Goal: Contribute content: Contribute content

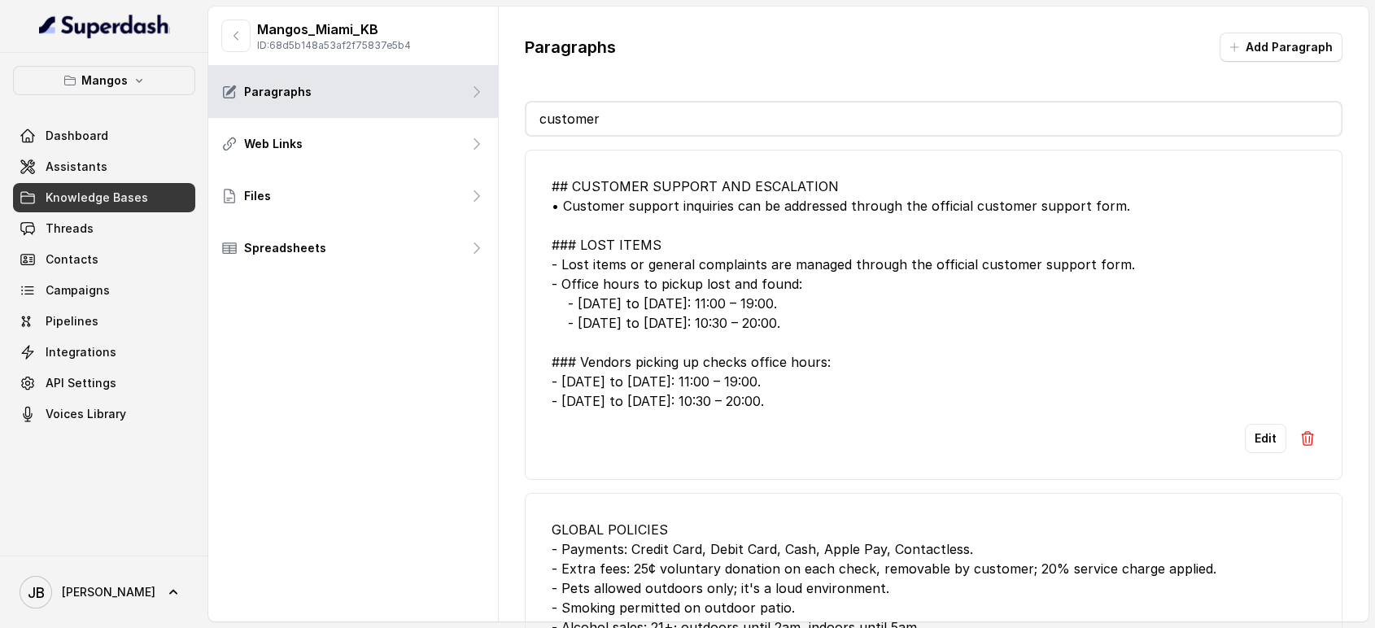
click at [136, 200] on span "Knowledge Bases" at bounding box center [97, 198] width 103 height 16
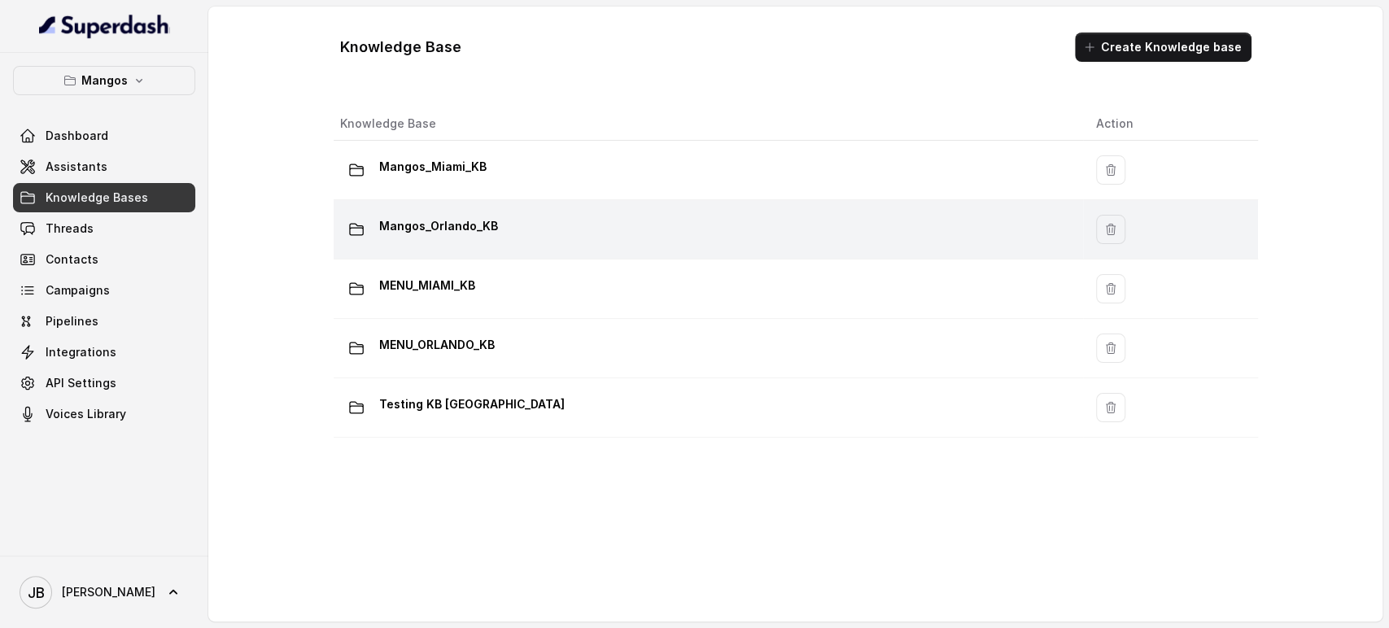
click at [449, 216] on p "Mangos_Orlando_KB" at bounding box center [438, 226] width 119 height 26
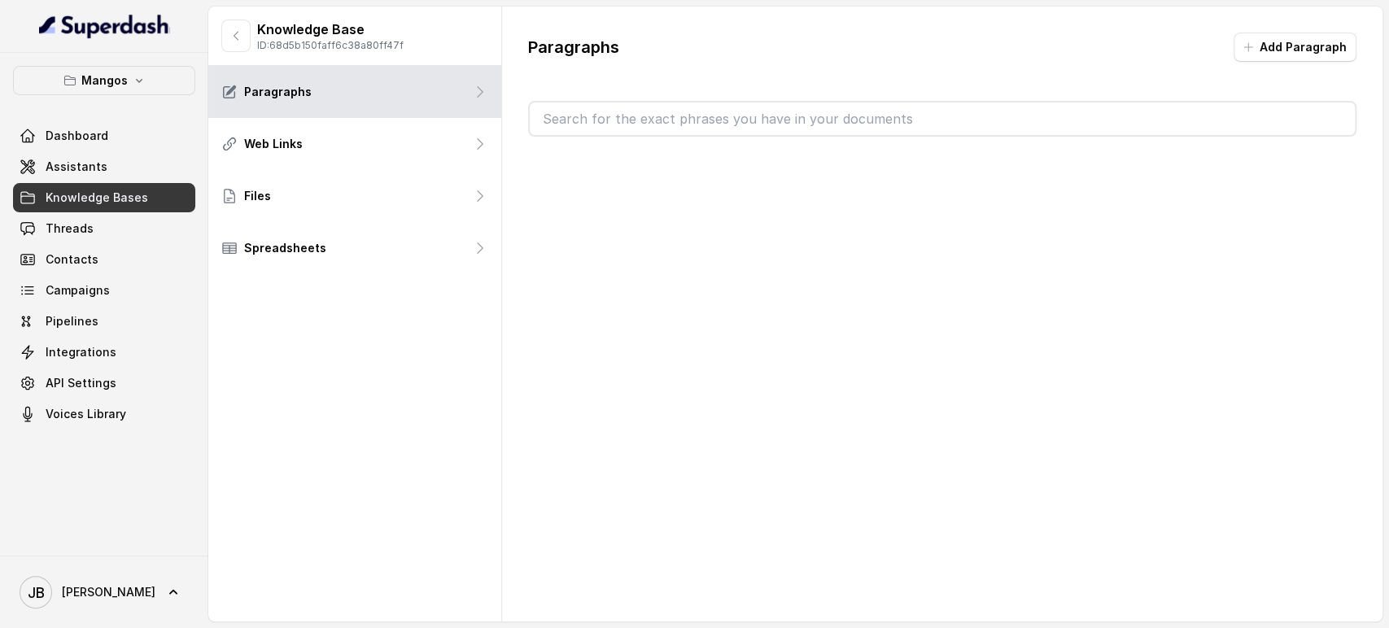
click at [606, 116] on input "text" at bounding box center [942, 119] width 825 height 33
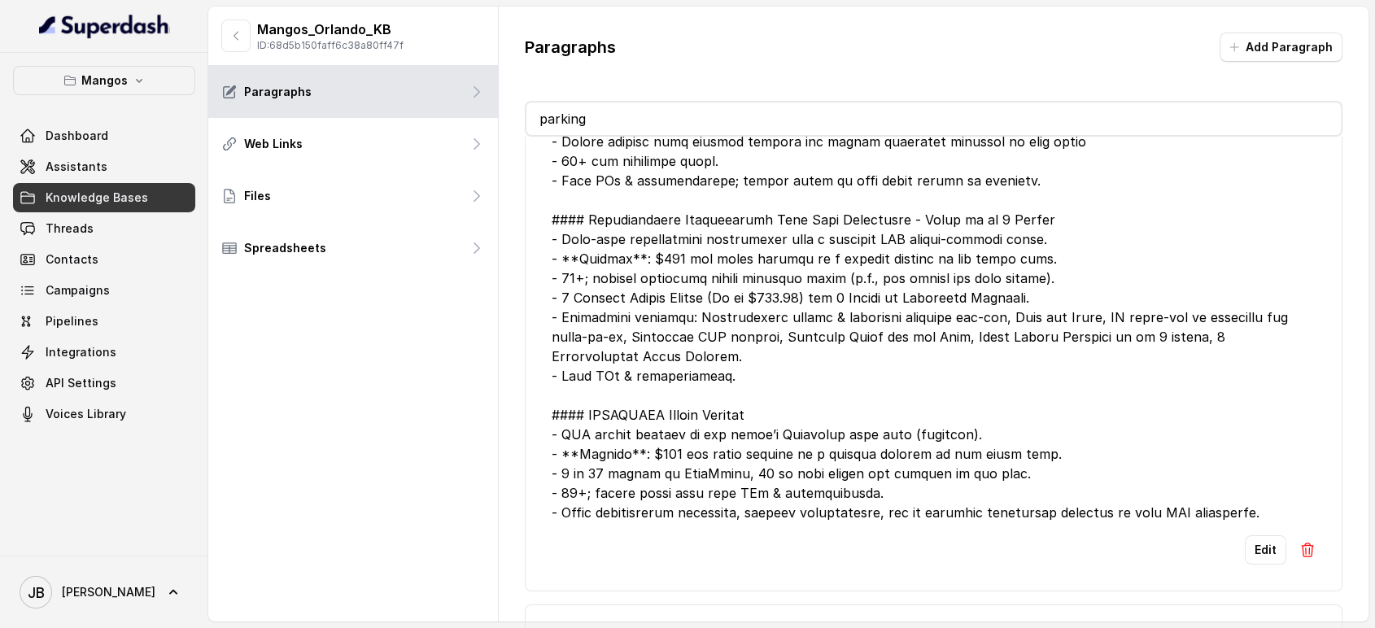
scroll to position [271, 0]
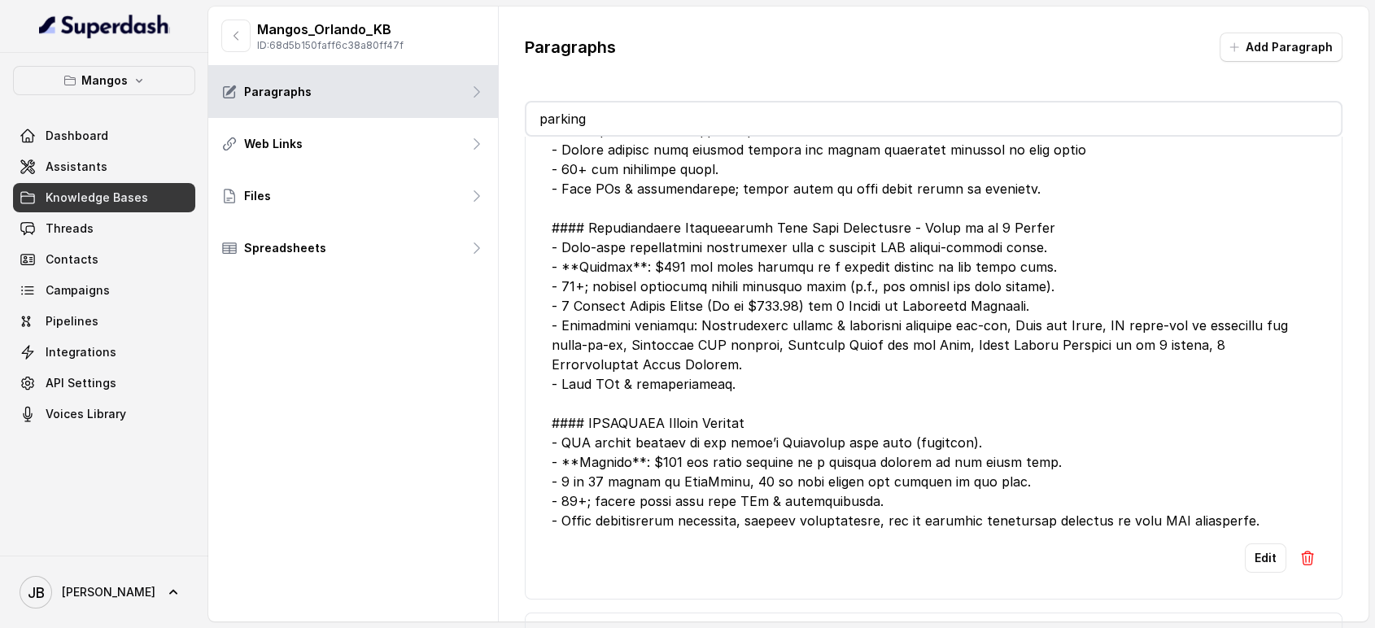
type input "parking"
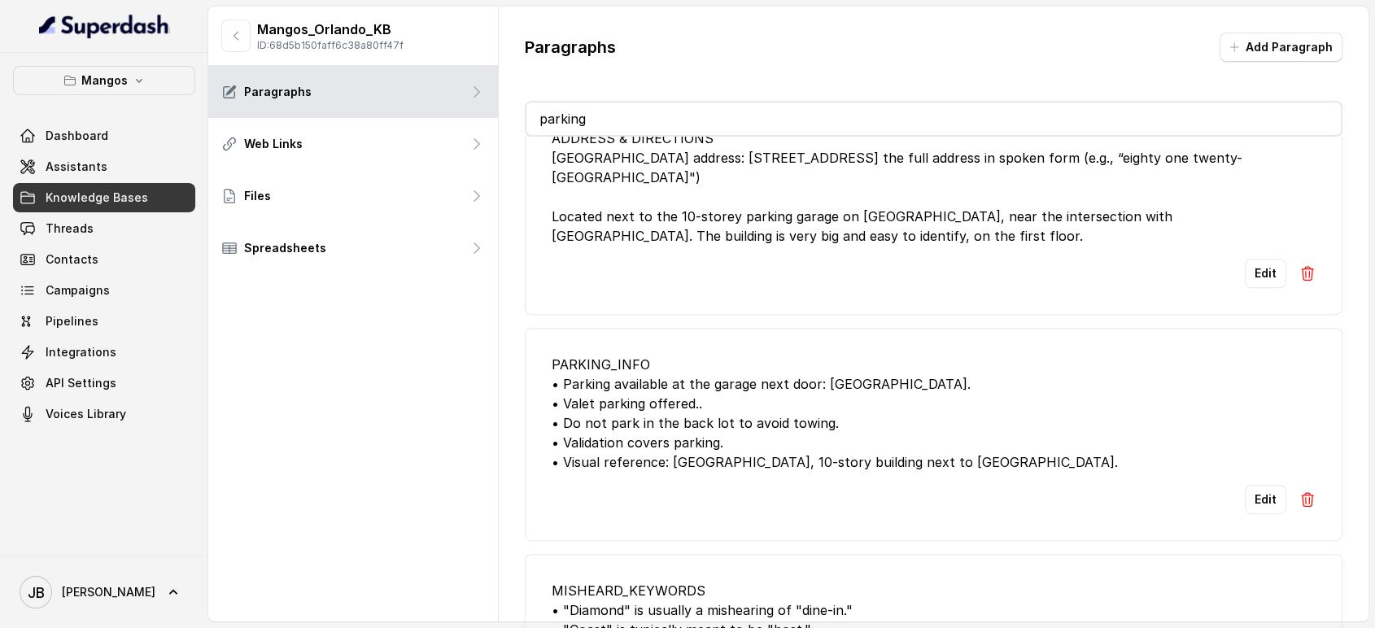
scroll to position [814, 0]
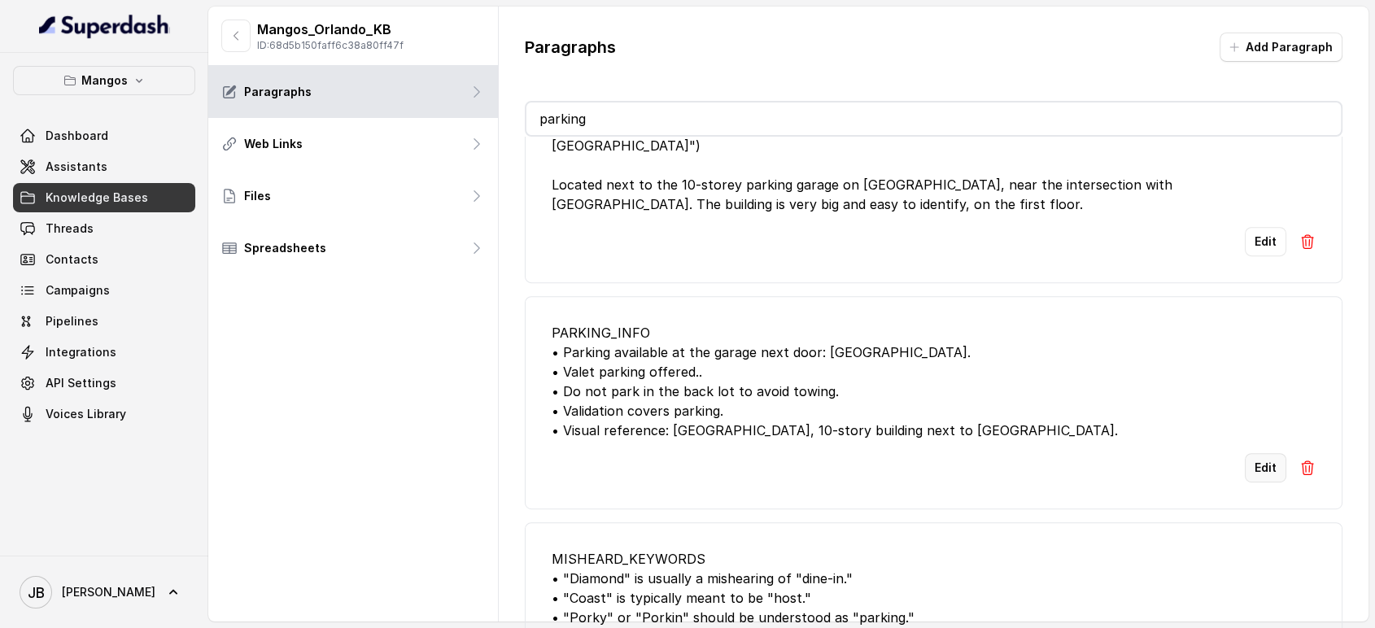
click at [1245, 469] on button "Edit" at bounding box center [1265, 467] width 41 height 29
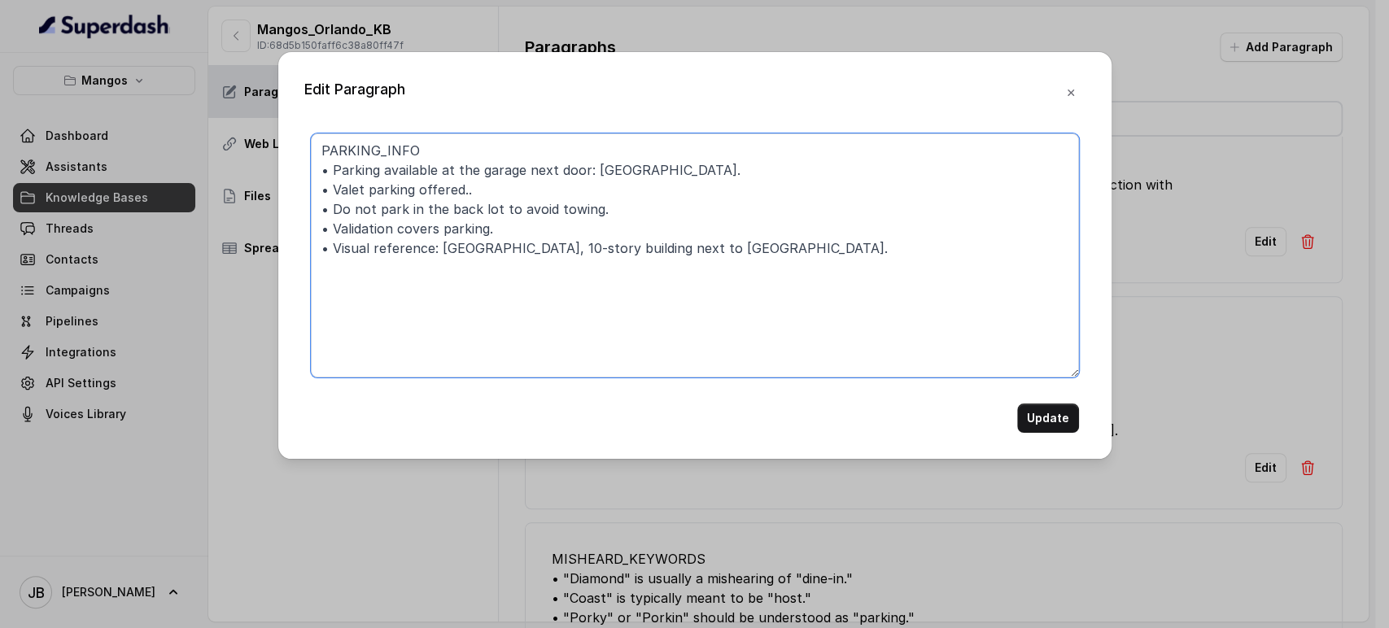
drag, startPoint x: 518, startPoint y: 187, endPoint x: 526, endPoint y: 181, distance: 9.9
click at [517, 187] on textarea "PARKING_INFO • Parking available at the garage next door: [GEOGRAPHIC_DATA]. • …" at bounding box center [695, 255] width 768 height 244
click at [482, 250] on textarea "PARKING_INFO - Parking available at the garage next door: [GEOGRAPHIC_DATA]. - …" at bounding box center [695, 255] width 768 height 244
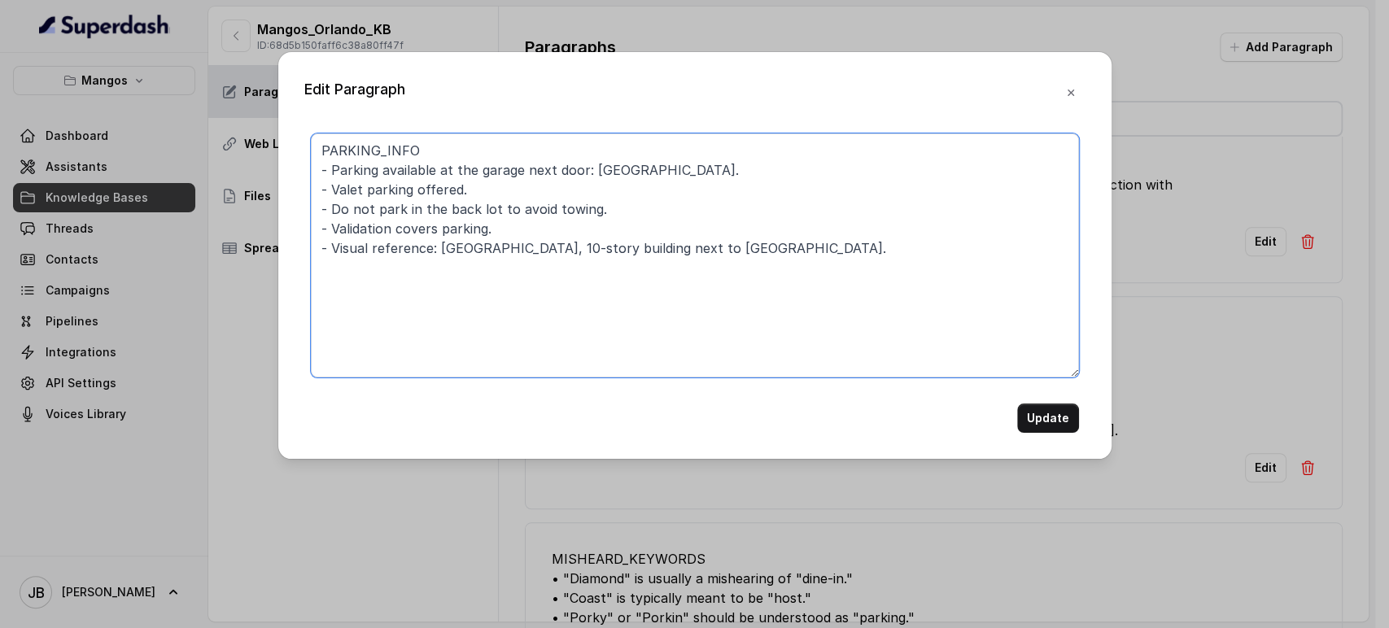
drag, startPoint x: 506, startPoint y: 297, endPoint x: 512, endPoint y: 278, distance: 19.6
click at [507, 297] on textarea "PARKING_INFO - Parking available at the garage next door: [GEOGRAPHIC_DATA]. - …" at bounding box center [695, 255] width 768 height 244
click at [519, 238] on textarea "PARKING_INFO - Parking available at the garage next door: [GEOGRAPHIC_DATA]. - …" at bounding box center [695, 255] width 768 height 244
click at [510, 226] on textarea "PARKING_INFO - Parking available at the garage next door: [GEOGRAPHIC_DATA]. - …" at bounding box center [695, 255] width 768 height 244
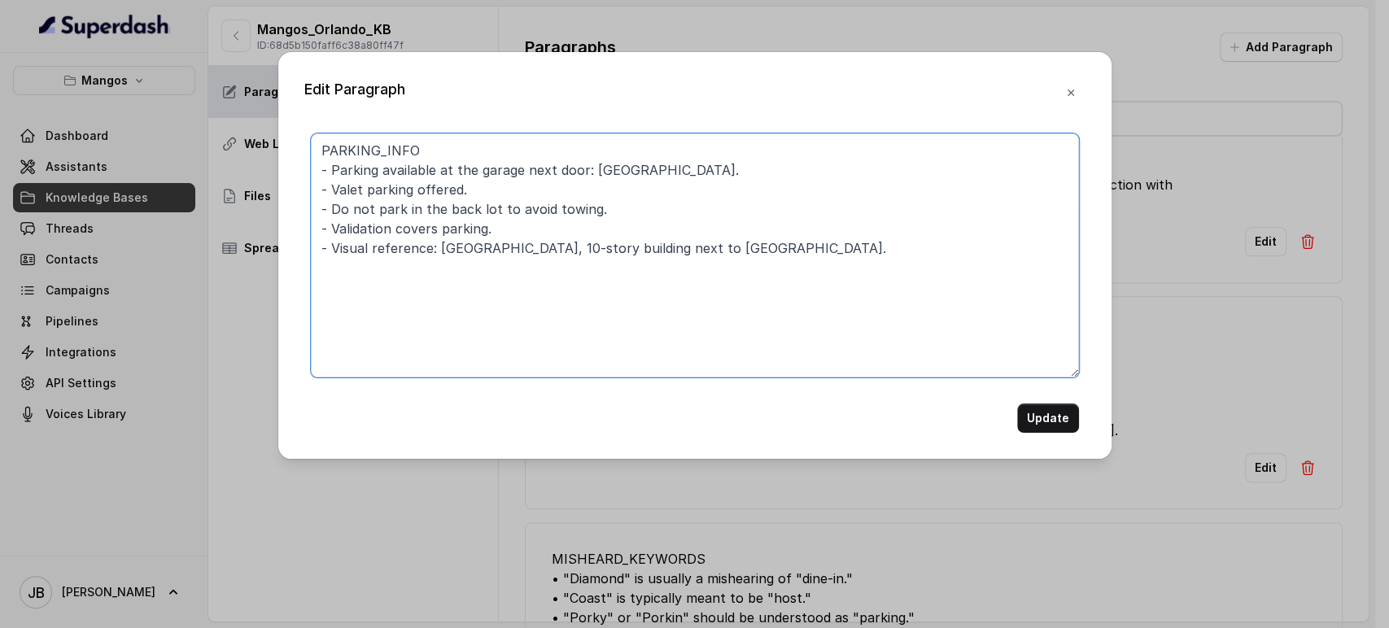
click at [510, 225] on textarea "PARKING_INFO - Parking available at the garage next door: [GEOGRAPHIC_DATA]. - …" at bounding box center [695, 255] width 768 height 244
drag, startPoint x: 513, startPoint y: 259, endPoint x: 509, endPoint y: 244, distance: 15.2
click at [513, 258] on textarea "PARKING_INFO - Parking available at the garage next door: [GEOGRAPHIC_DATA]. - …" at bounding box center [695, 255] width 768 height 244
click at [540, 188] on textarea "PARKING_INFO - Parking available at the garage next door: [GEOGRAPHIC_DATA]. - …" at bounding box center [695, 255] width 768 height 244
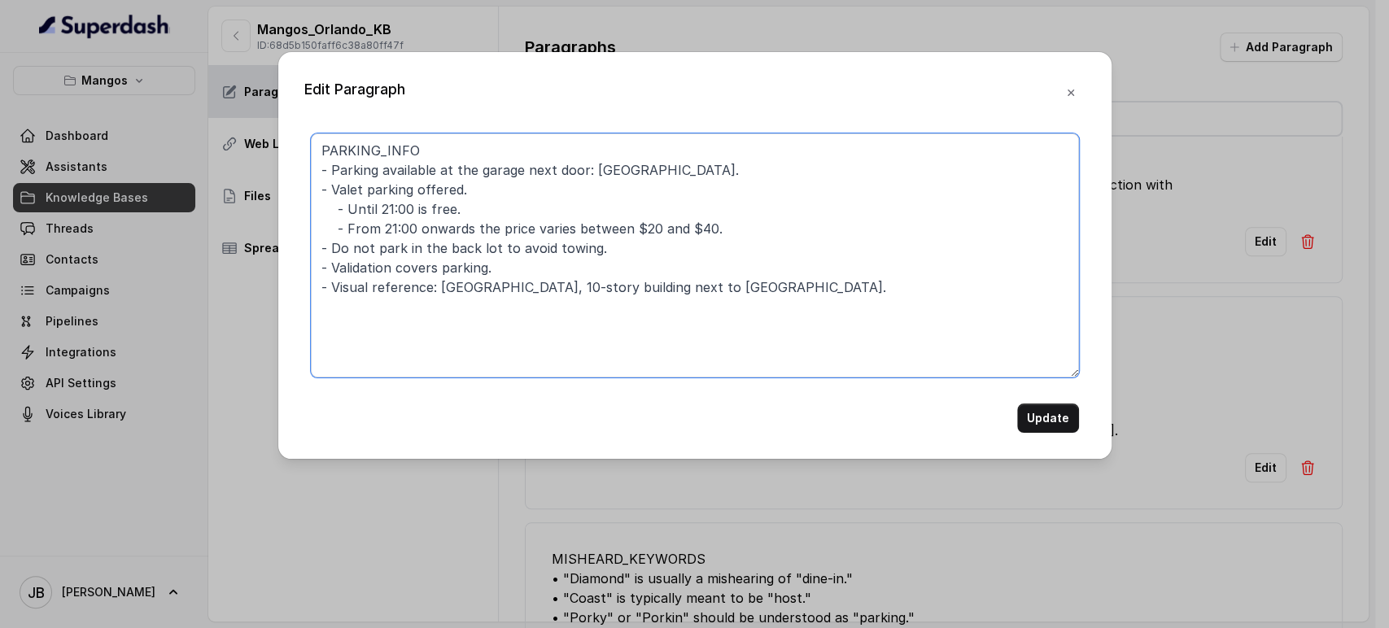
click at [613, 253] on textarea "PARKING_INFO - Parking available at the garage next door: [GEOGRAPHIC_DATA]. - …" at bounding box center [695, 255] width 768 height 244
click at [605, 269] on textarea "PARKING_INFO - Parking available at the garage next door: [GEOGRAPHIC_DATA]. - …" at bounding box center [695, 255] width 768 height 244
click at [521, 174] on textarea "PARKING_INFO - Parking available at the garage next door: [GEOGRAPHIC_DATA]. - …" at bounding box center [695, 255] width 768 height 244
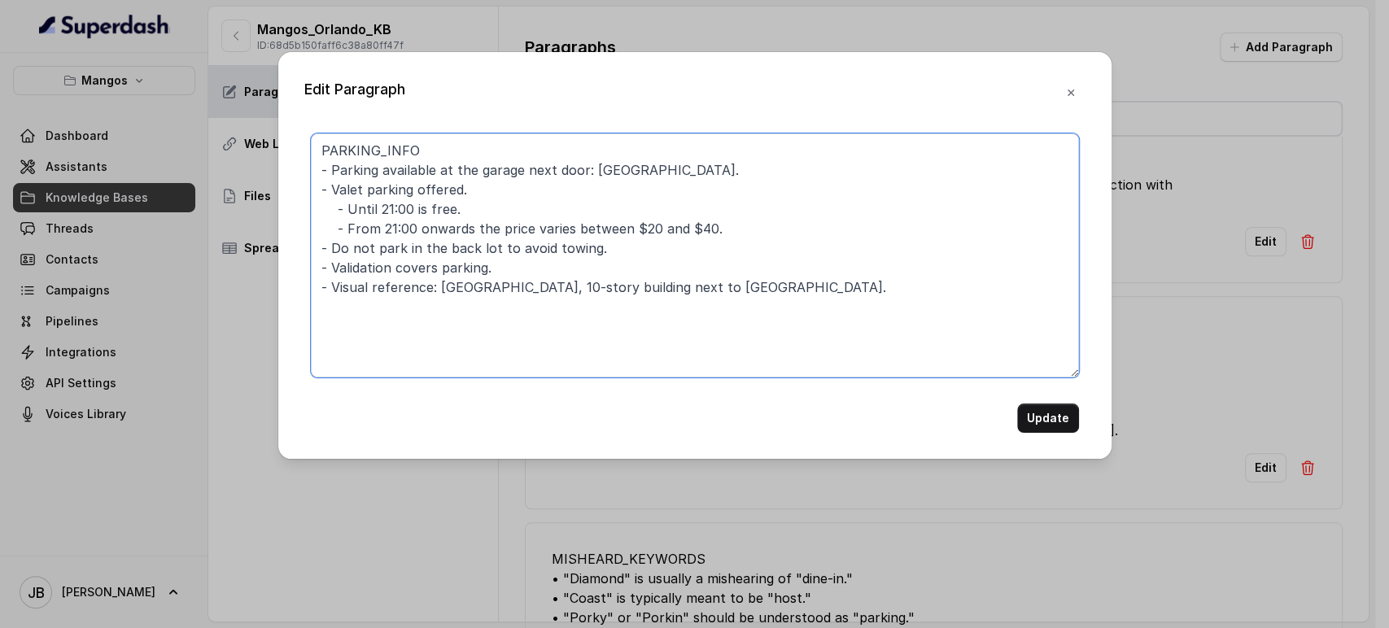
click at [573, 207] on textarea "PARKING_INFO - Parking available at the garage next door: [GEOGRAPHIC_DATA]. - …" at bounding box center [695, 255] width 768 height 244
click at [810, 171] on textarea "PARKING_INFO - Parking available at the garage next door: [GEOGRAPHIC_DATA]. - …" at bounding box center [695, 255] width 768 height 244
click at [649, 155] on textarea "PARKING_INFO - Parking available at the garage next door: [GEOGRAPHIC_DATA]. - …" at bounding box center [695, 255] width 768 height 244
click at [657, 167] on textarea "PARKING_INFO - Parking available at the garage next door: [GEOGRAPHIC_DATA]. - …" at bounding box center [695, 255] width 768 height 244
click at [657, 165] on textarea "PARKING_INFO - Parking available at the garage next door: [GEOGRAPHIC_DATA]. - …" at bounding box center [695, 255] width 768 height 244
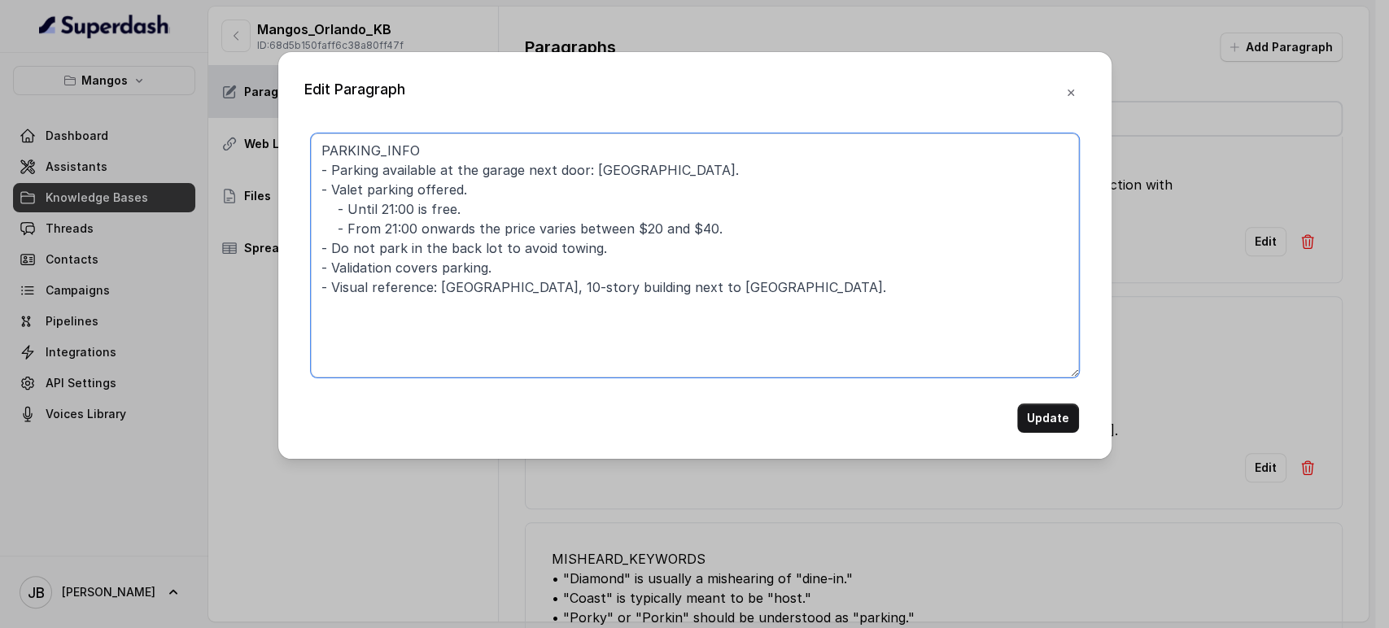
click at [657, 166] on textarea "PARKING_INFO - Parking available at the garage next door: [GEOGRAPHIC_DATA]. - …" at bounding box center [695, 255] width 768 height 244
click at [657, 167] on textarea "PARKING_INFO - Parking available at the garage next door: [GEOGRAPHIC_DATA]. - …" at bounding box center [695, 255] width 768 height 244
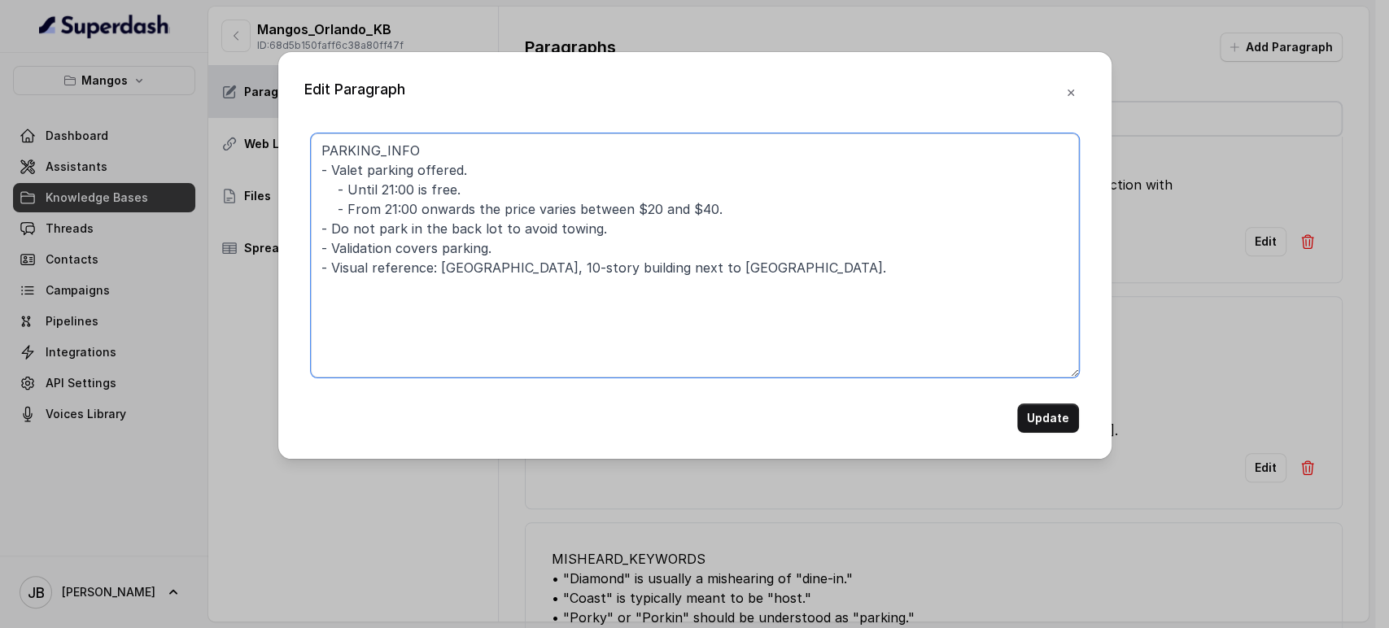
click at [729, 208] on textarea "PARKING_INFO - Valet parking offered. - Until 21:00 is free. - From 21:00 onwar…" at bounding box center [695, 255] width 768 height 244
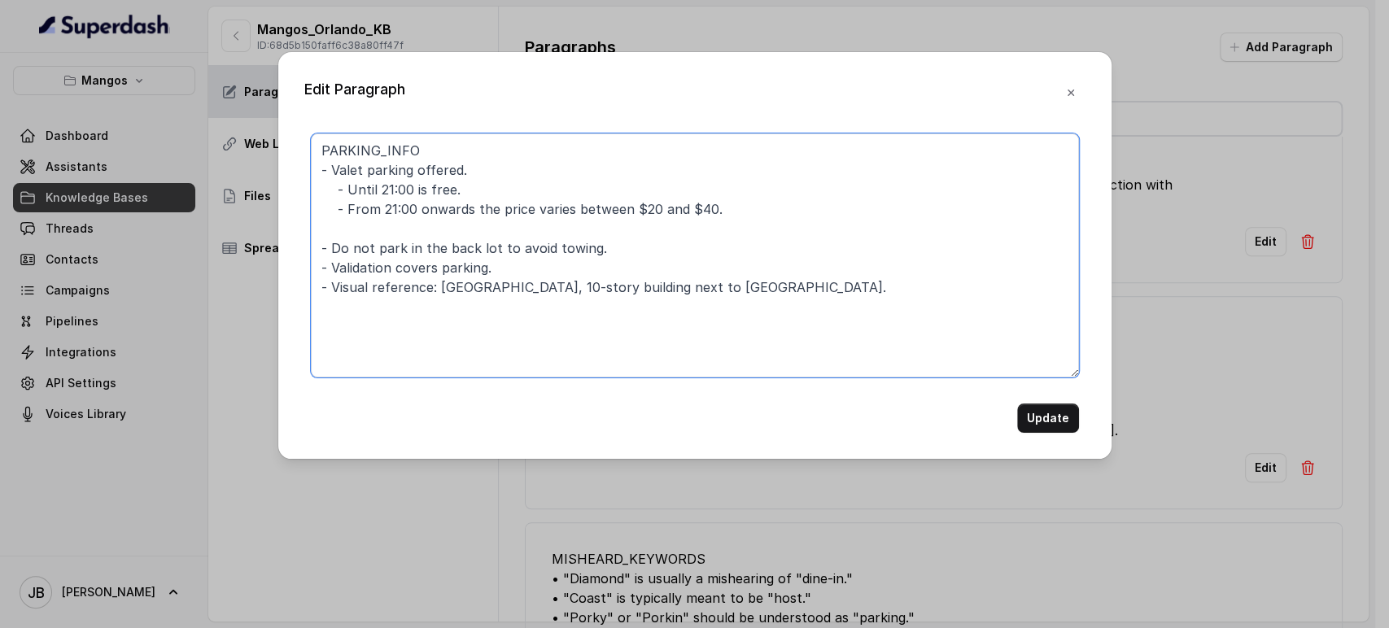
paste textarea "- Parking available at the garage next door: [GEOGRAPHIC_DATA]."
click at [384, 231] on textarea "PARKING_INFO - Valet parking offered. - Until 21:00 is free. - From 21:00 onwar…" at bounding box center [695, 255] width 768 height 244
click at [385, 229] on textarea "PARKING_INFO - Valet parking offered. - Until 21:00 is free. - From 21:00 onwar…" at bounding box center [695, 255] width 768 height 244
click at [386, 230] on textarea "PARKING_INFO - Valet parking offered. - Until 21:00 is free. - From 21:00 onwar…" at bounding box center [695, 255] width 768 height 244
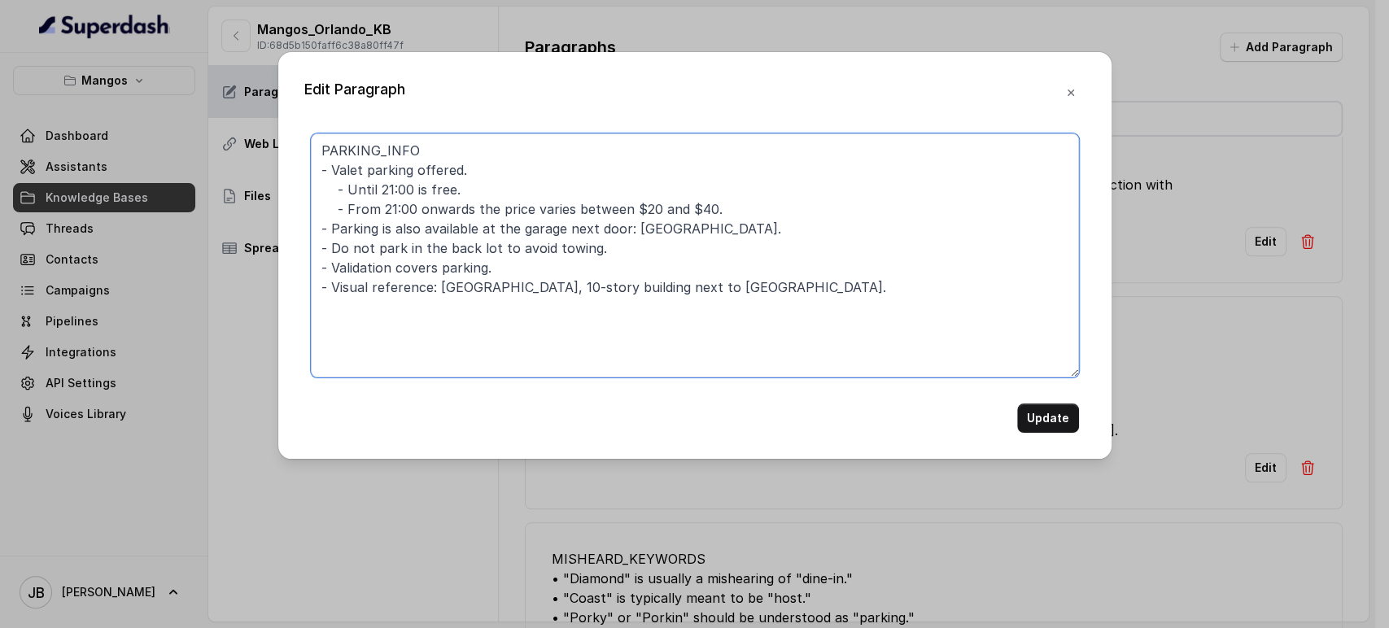
click at [418, 237] on textarea "PARKING_INFO - Valet parking offered. - Until 21:00 is free. - From 21:00 onwar…" at bounding box center [695, 255] width 768 height 244
click at [409, 231] on textarea "PARKING_INFO - Valet parking offered. - Until 21:00 is free. - From 21:00 onwar…" at bounding box center [695, 255] width 768 height 244
click at [404, 217] on textarea "PARKING_INFO - Valet parking offered. - Until 21:00 is free. - From 21:00 onwar…" at bounding box center [695, 255] width 768 height 244
click at [403, 225] on textarea "PARKING_INFO - Valet parking offered. - Until 21:00 is free. - From 21:00 onwar…" at bounding box center [695, 255] width 768 height 244
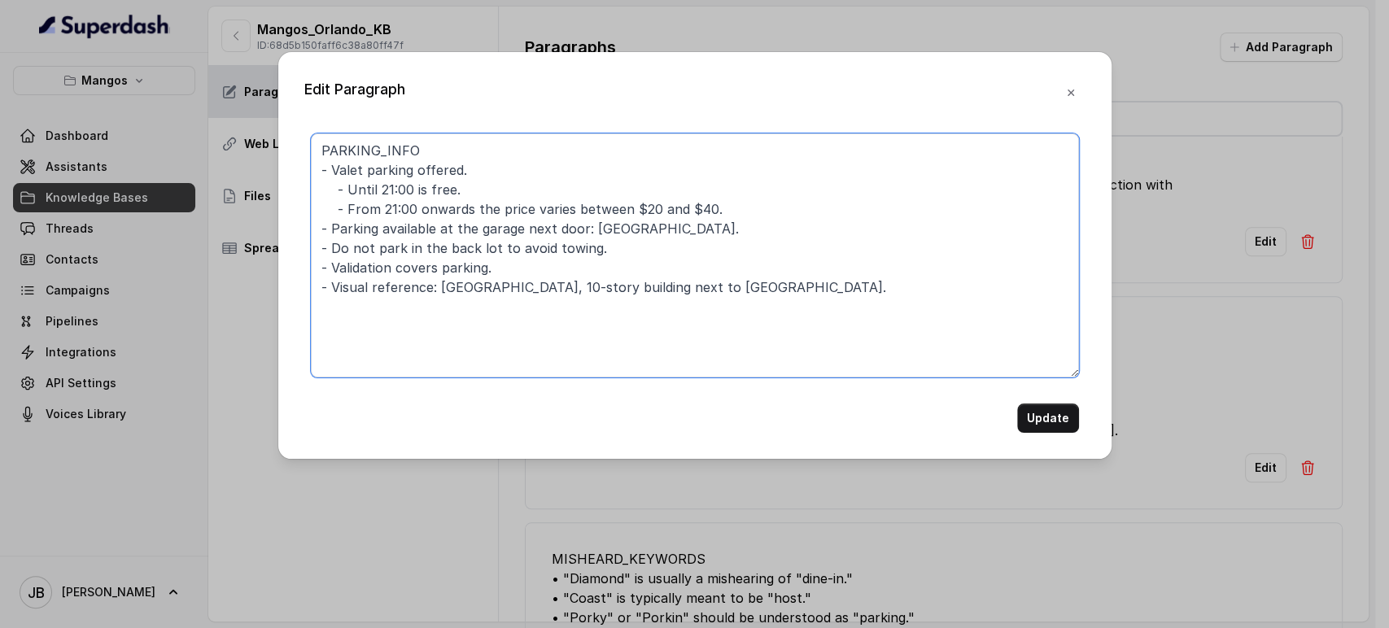
click at [400, 236] on textarea "PARKING_INFO - Valet parking offered. - Until 21:00 is free. - From 21:00 onwar…" at bounding box center [695, 255] width 768 height 244
click at [399, 236] on textarea "PARKING_INFO - Valet parking offered. - Until 21:00 is free. - From 21:00 onwar…" at bounding box center [695, 255] width 768 height 244
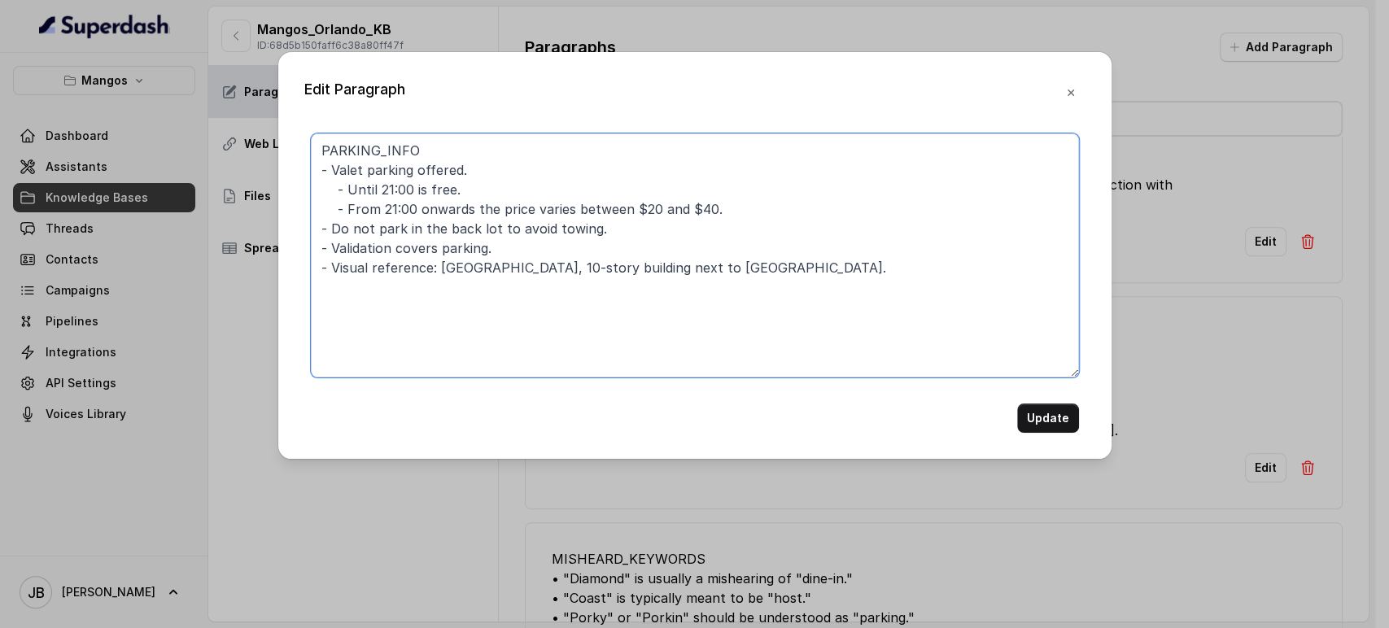
click at [435, 159] on textarea "PARKING_INFO - Valet parking offered. - Until 21:00 is free. - From 21:00 onwar…" at bounding box center [695, 255] width 768 height 244
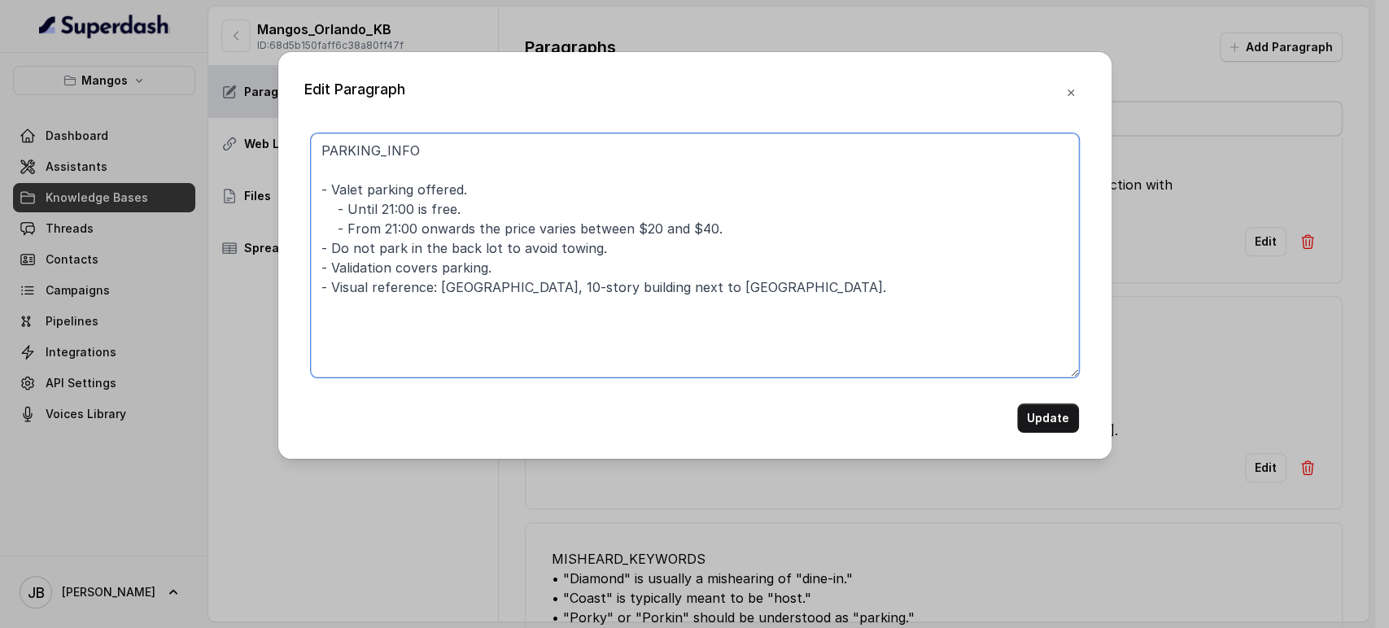
paste textarea "- Parking available at the garage next door: [GEOGRAPHIC_DATA]."
click at [816, 168] on textarea "PARKING_INFO - Parking available at the garage next door: [GEOGRAPHIC_DATA]. - …" at bounding box center [695, 255] width 768 height 244
click at [623, 249] on textarea "PARKING_INFO - Parking available at the garage next door: [GEOGRAPHIC_DATA]. - …" at bounding box center [695, 255] width 768 height 244
click at [824, 290] on textarea "PARKING_INFO - Parking available at the garage next door: [GEOGRAPHIC_DATA]. - …" at bounding box center [695, 255] width 768 height 244
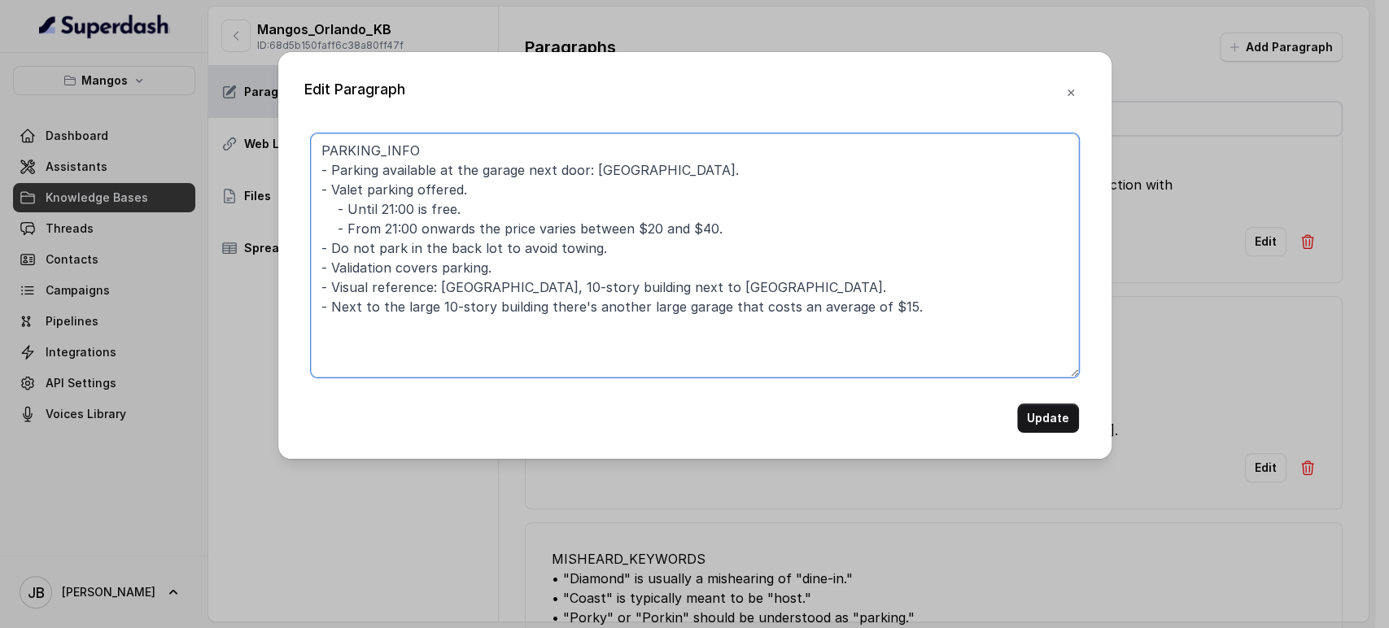
click at [533, 317] on textarea "PARKING_INFO - Parking available at the garage next door: [GEOGRAPHIC_DATA]. - …" at bounding box center [695, 255] width 768 height 244
click at [515, 286] on textarea "PARKING_INFO - Parking available at the garage next door: [GEOGRAPHIC_DATA]. - …" at bounding box center [695, 255] width 768 height 244
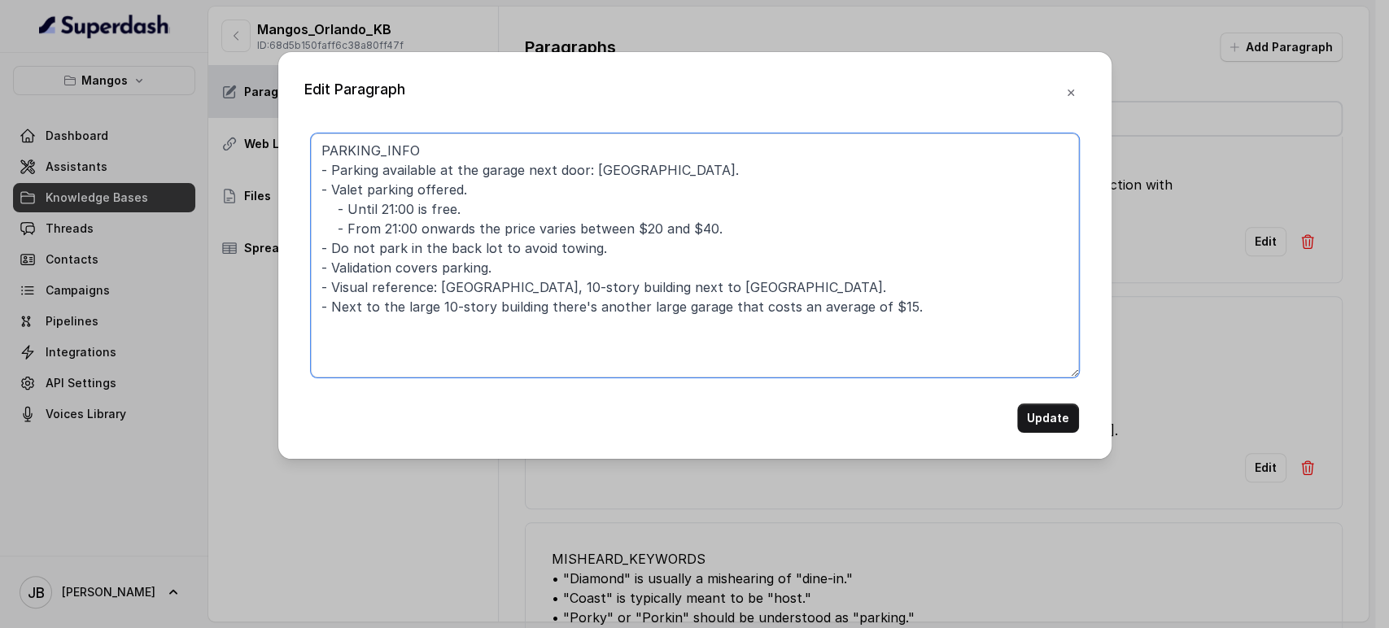
click at [515, 286] on textarea "PARKING_INFO - Parking available at the garage next door: [GEOGRAPHIC_DATA]. - …" at bounding box center [695, 255] width 768 height 244
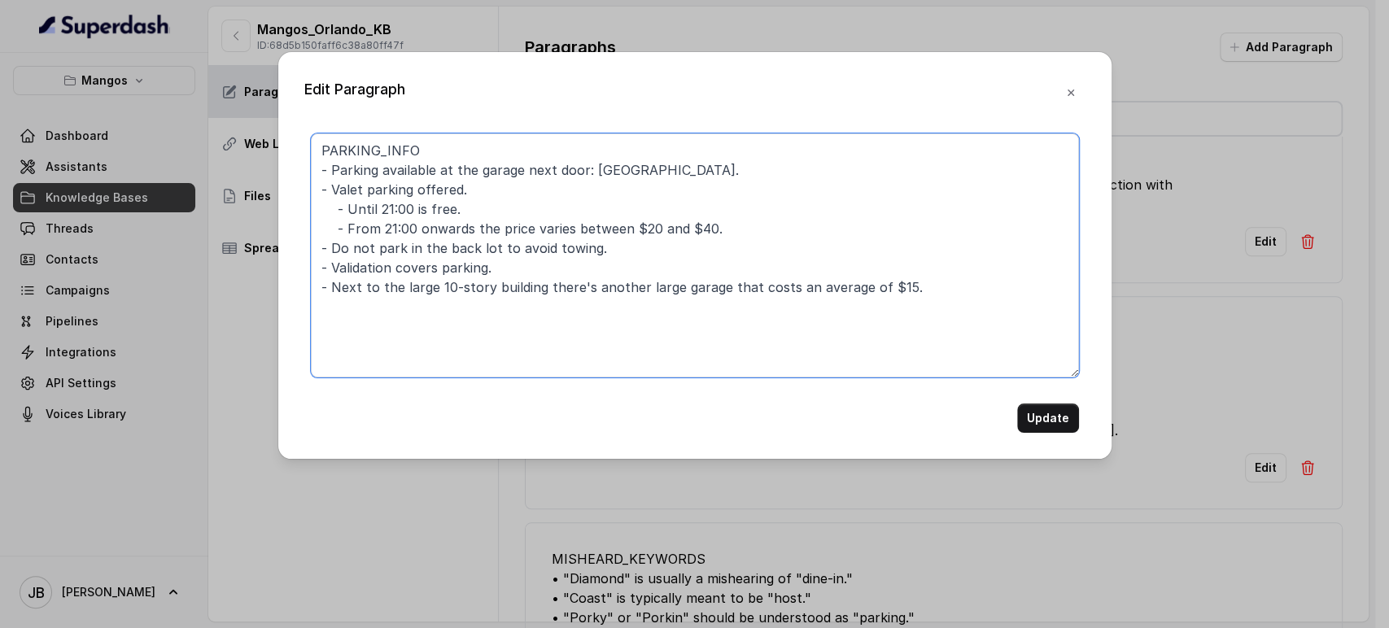
click at [510, 338] on textarea "PARKING_INFO - Parking available at the garage next door: [GEOGRAPHIC_DATA]. - …" at bounding box center [695, 255] width 768 height 244
paste textarea "- Visual reference: [GEOGRAPHIC_DATA], 10-story building next to Mangos."
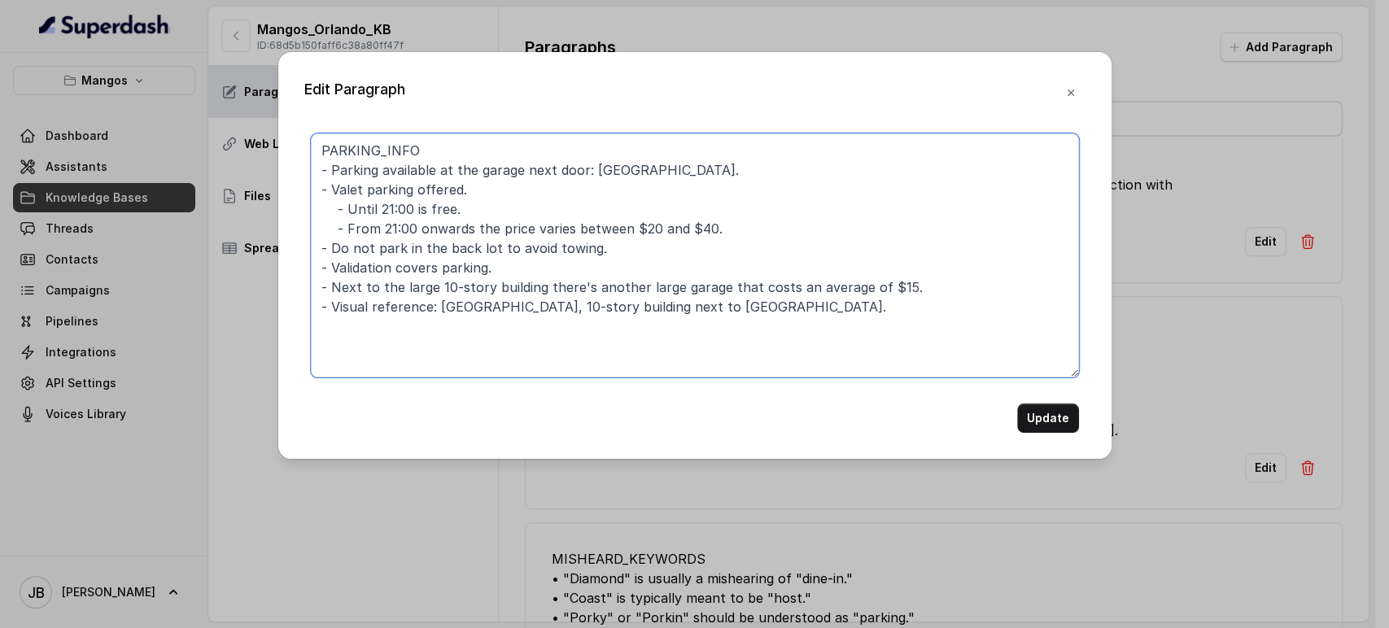
click at [333, 285] on textarea "PARKING_INFO - Parking available at the garage next door: [GEOGRAPHIC_DATA]. - …" at bounding box center [695, 255] width 768 height 244
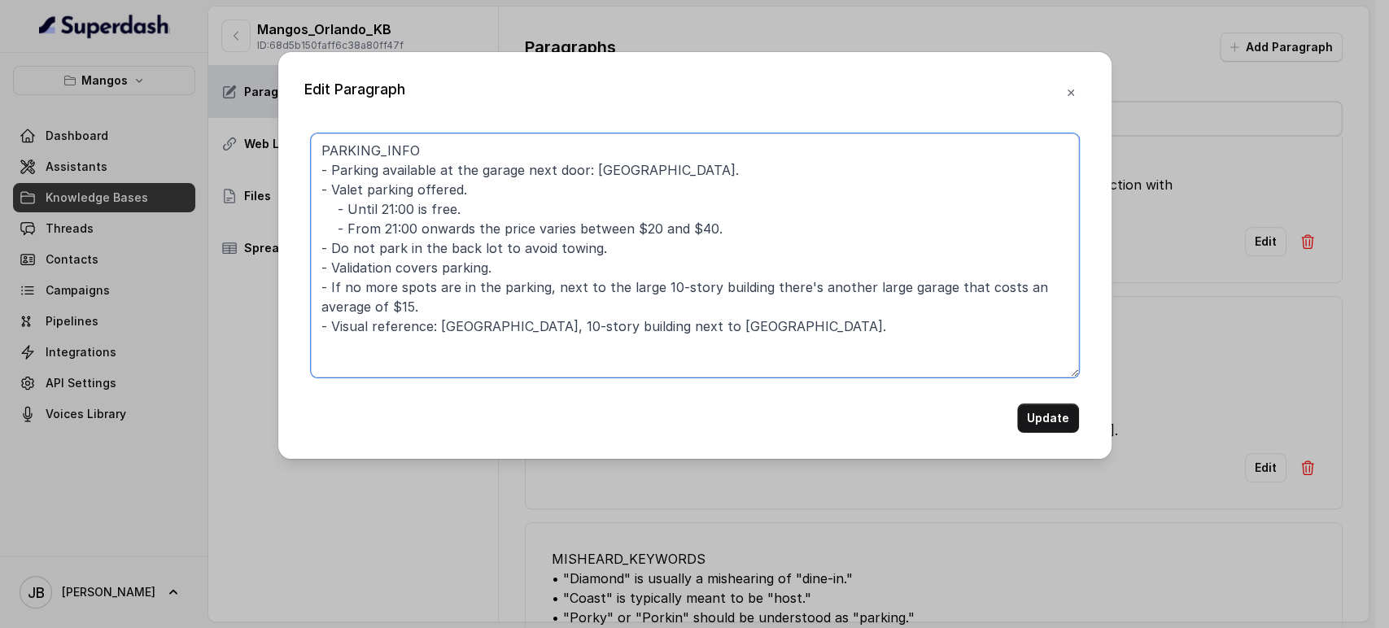
click at [333, 286] on textarea "PARKING_INFO - Parking available at the garage next door: [GEOGRAPHIC_DATA]. - …" at bounding box center [695, 255] width 768 height 244
click at [520, 286] on textarea "PARKING_INFO - Parking available at the garage next door: [GEOGRAPHIC_DATA]. - …" at bounding box center [695, 255] width 768 height 244
click at [459, 287] on textarea "PARKING_INFO - Parking available at the garage next door: [GEOGRAPHIC_DATA]. - …" at bounding box center [695, 255] width 768 height 244
click at [460, 190] on textarea "PARKING_INFO - Parking available at the garage next door: [GEOGRAPHIC_DATA]. - …" at bounding box center [695, 255] width 768 height 244
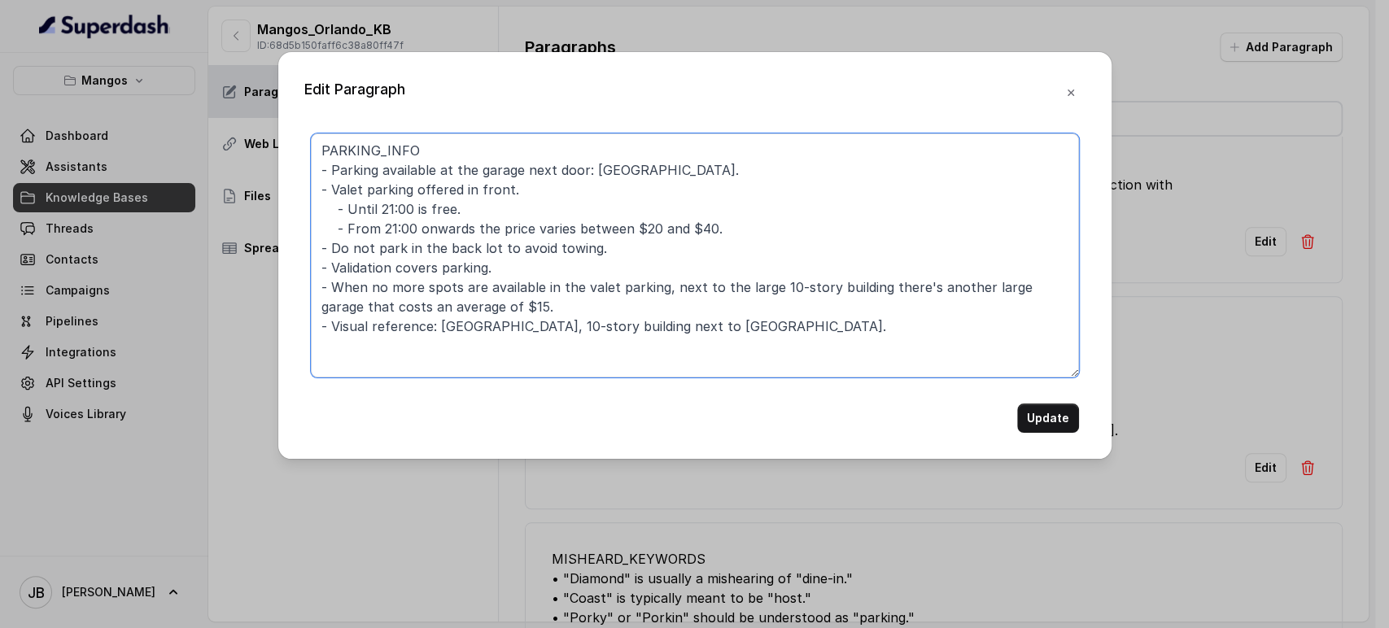
click at [542, 191] on textarea "PARKING_INFO - Parking available at the garage next door: [GEOGRAPHIC_DATA]. - …" at bounding box center [695, 255] width 768 height 244
type textarea "PARKING_INFO - Parking available at the garage next door: [GEOGRAPHIC_DATA]. - …"
click at [1035, 416] on button "Update" at bounding box center [1048, 418] width 62 height 29
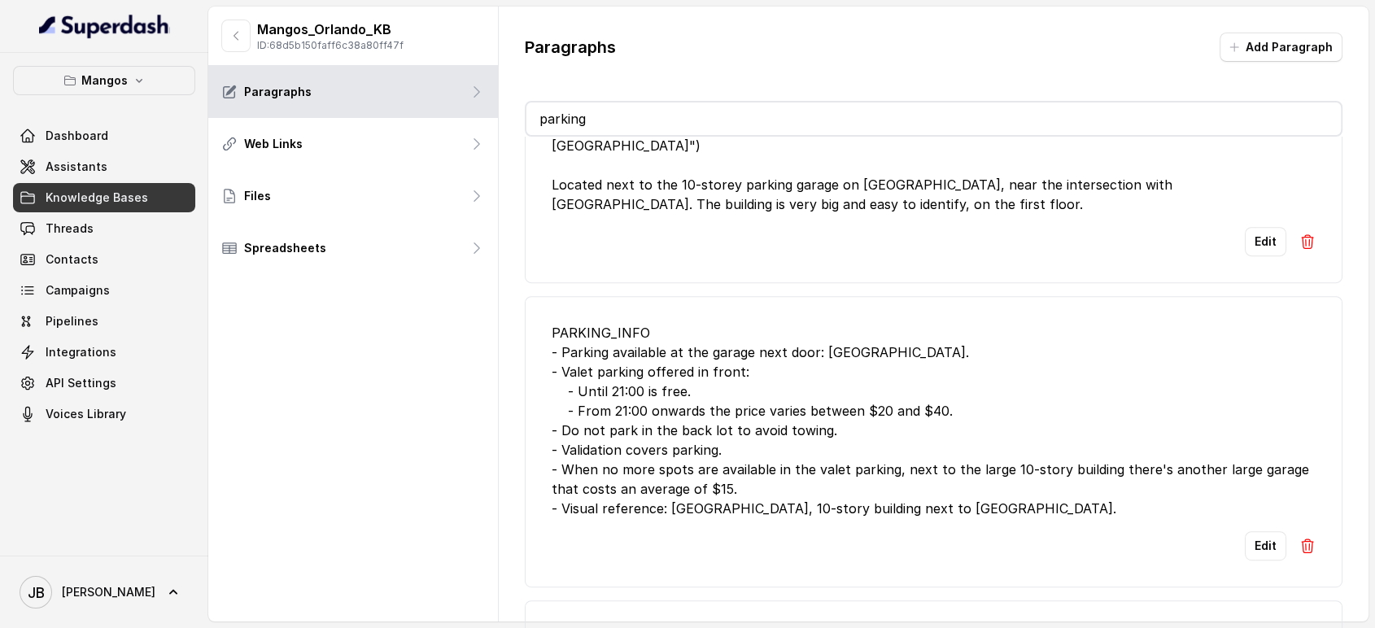
click at [762, 389] on div "PARKING_INFO - Parking available at the garage next door: [GEOGRAPHIC_DATA]. - …" at bounding box center [934, 420] width 765 height 195
